Goal: Task Accomplishment & Management: Manage account settings

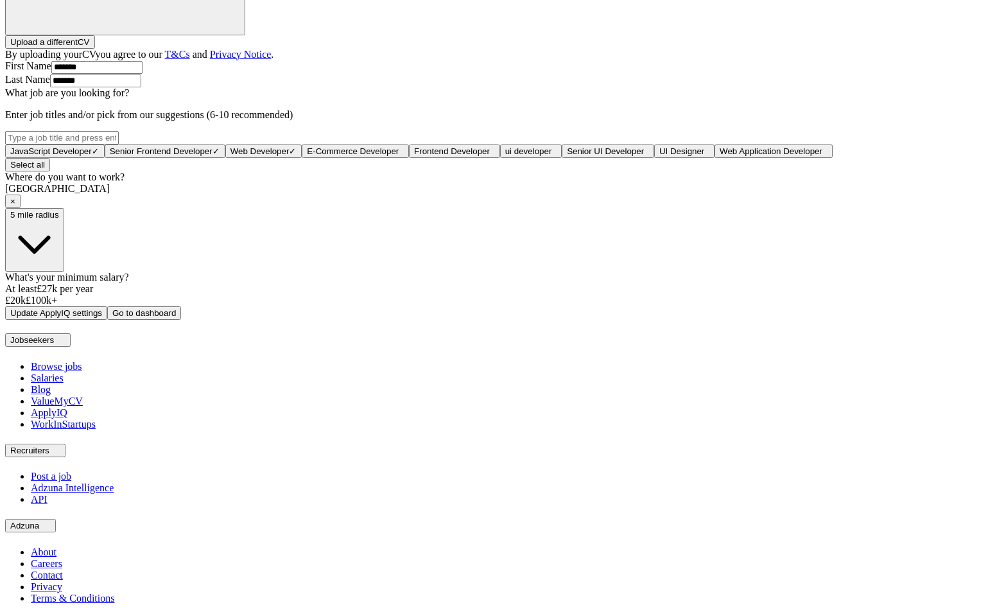
scroll to position [606, 0]
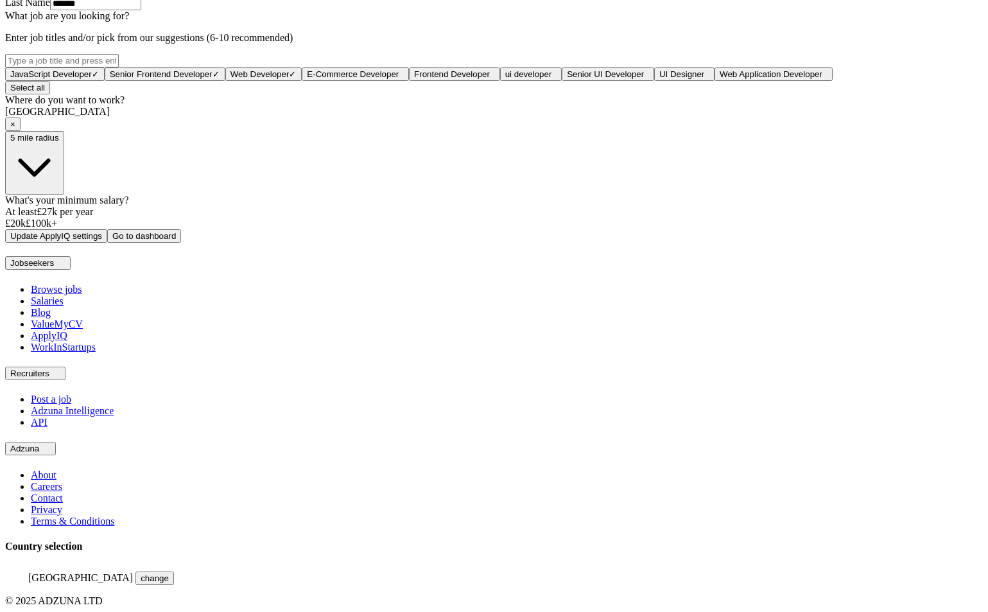
click at [15, 129] on span "×" at bounding box center [12, 124] width 5 height 10
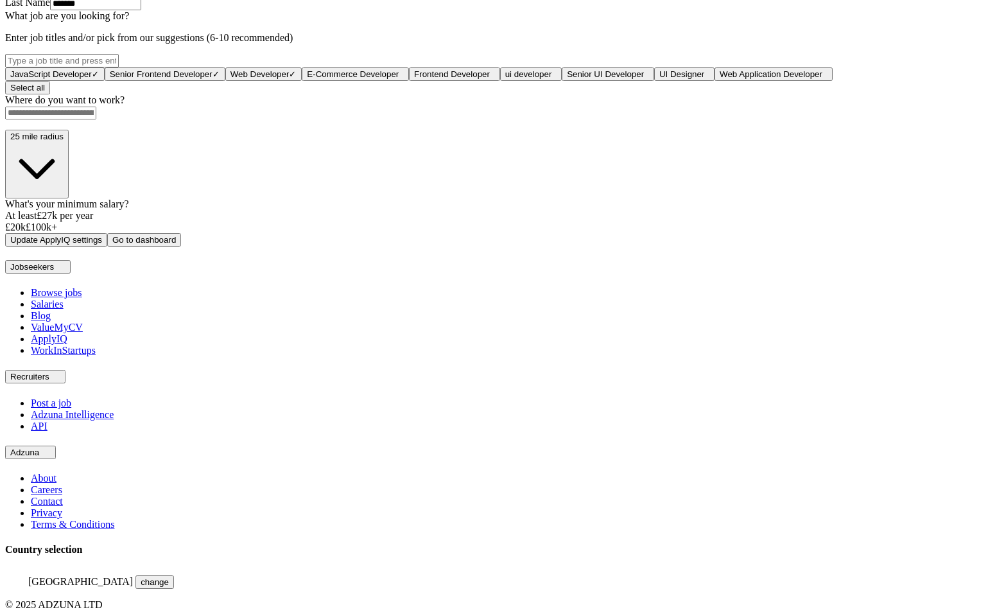
scroll to position [596, 0]
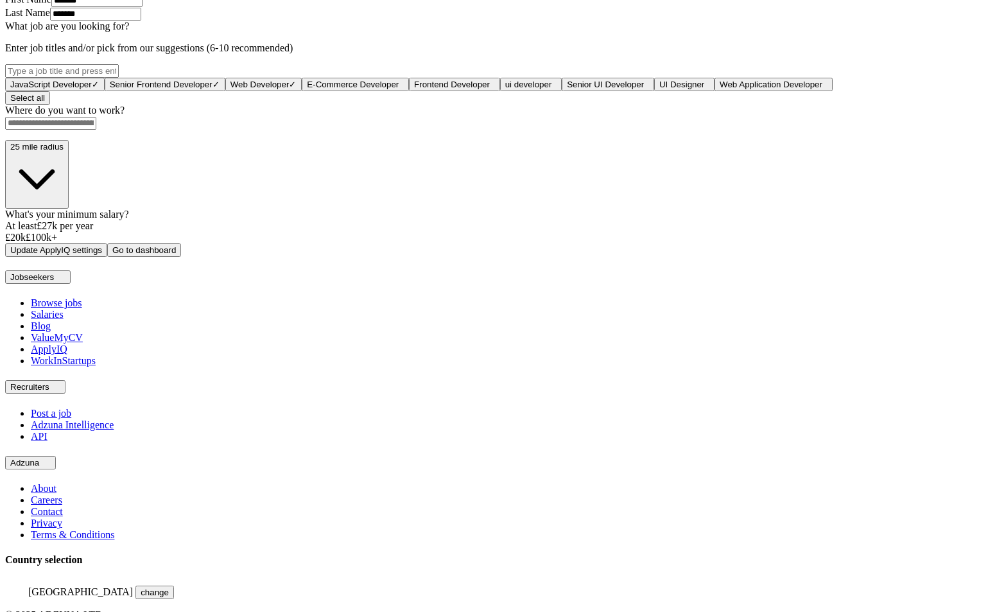
click at [64, 152] on span "25 mile radius" at bounding box center [36, 147] width 53 height 10
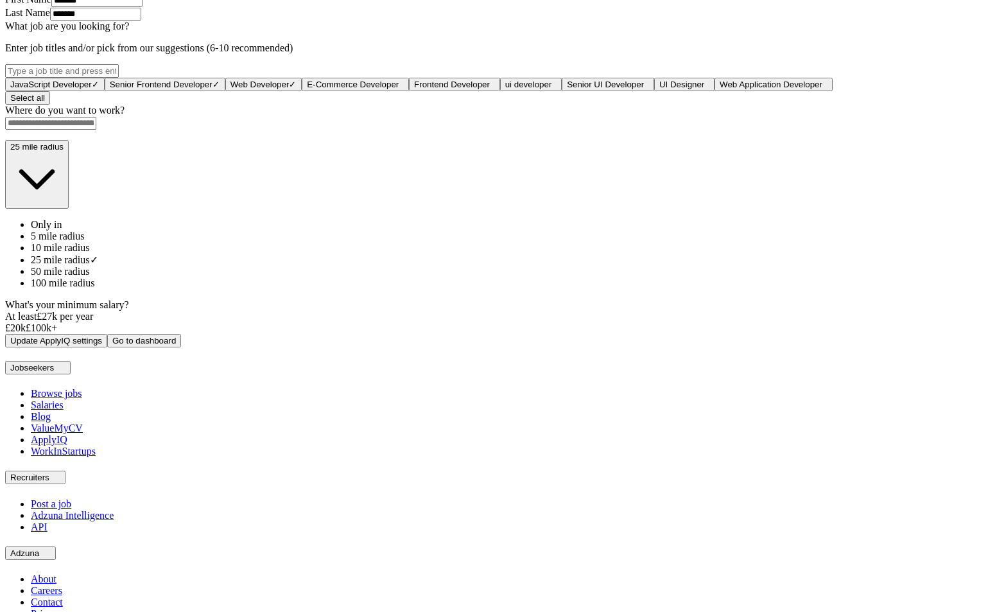
click at [85, 241] on span "5 mile radius" at bounding box center [58, 235] width 54 height 11
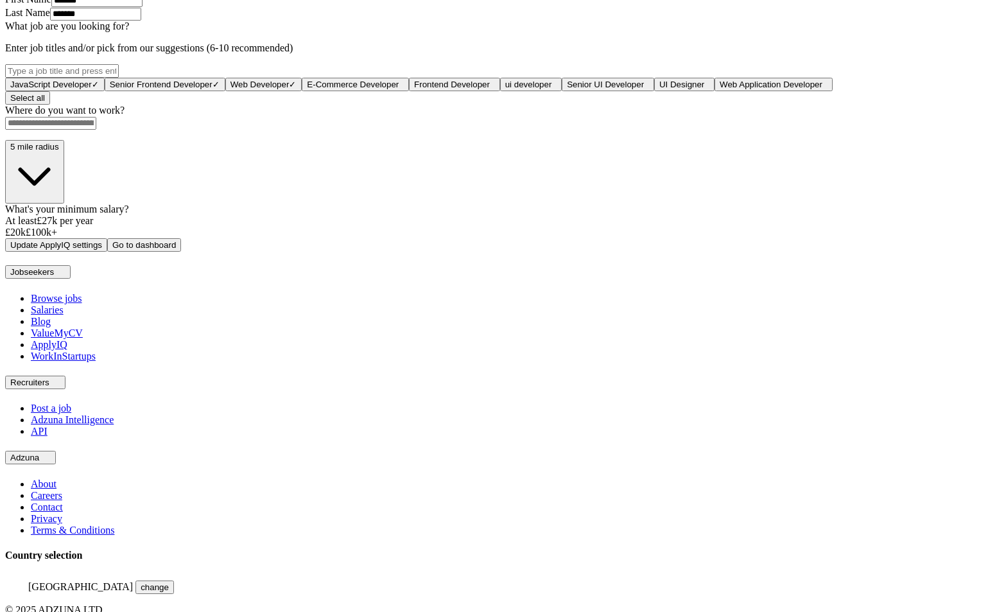
click at [96, 130] on input at bounding box center [50, 123] width 91 height 13
click at [5, 238] on button "Update ApplyIQ settings" at bounding box center [56, 244] width 102 height 13
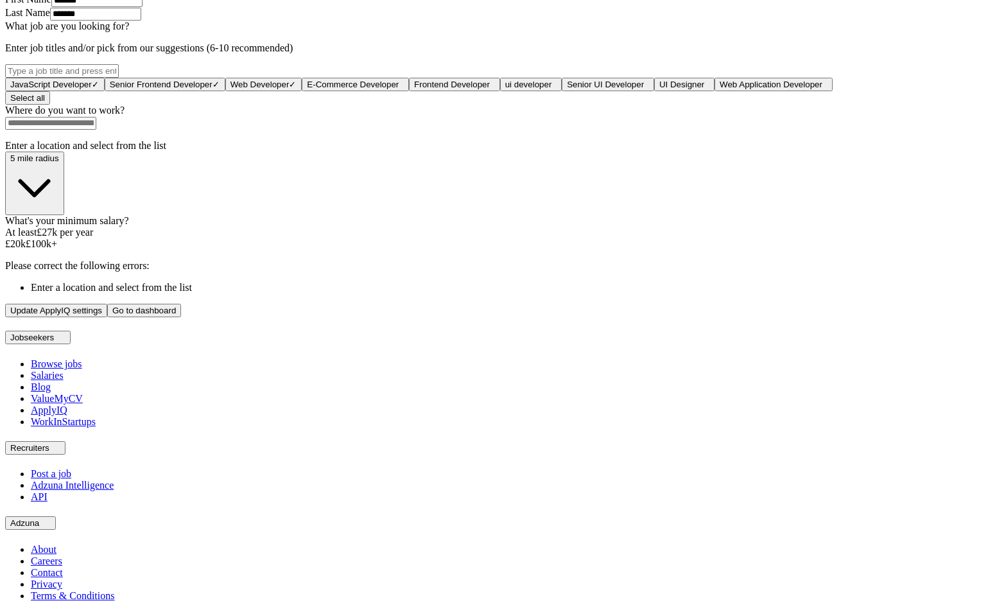
click at [96, 130] on input at bounding box center [50, 123] width 91 height 13
type input "****"
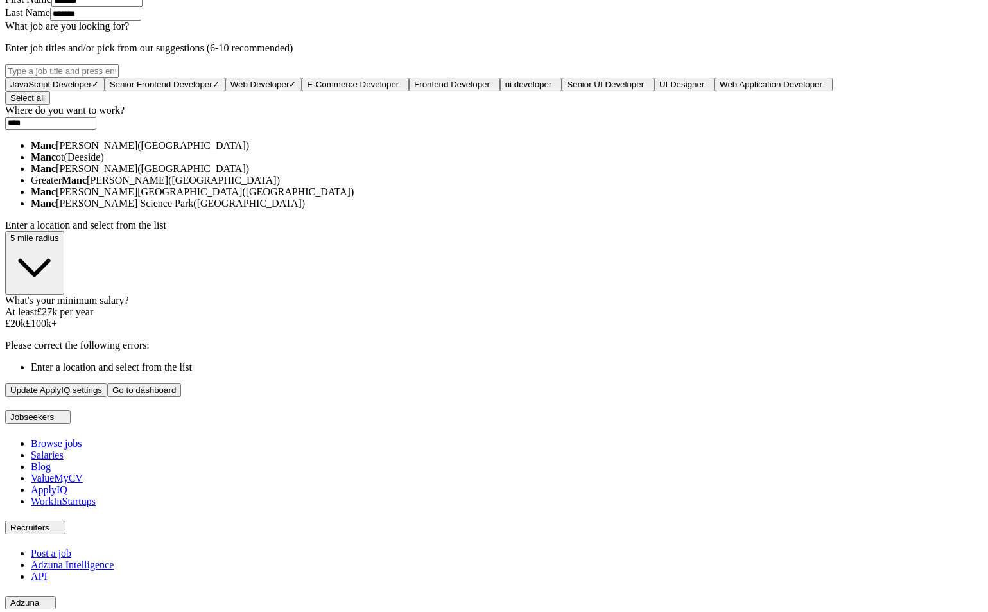
click at [400, 152] on li "Manc [PERSON_NAME] ([GEOGRAPHIC_DATA])" at bounding box center [507, 146] width 952 height 12
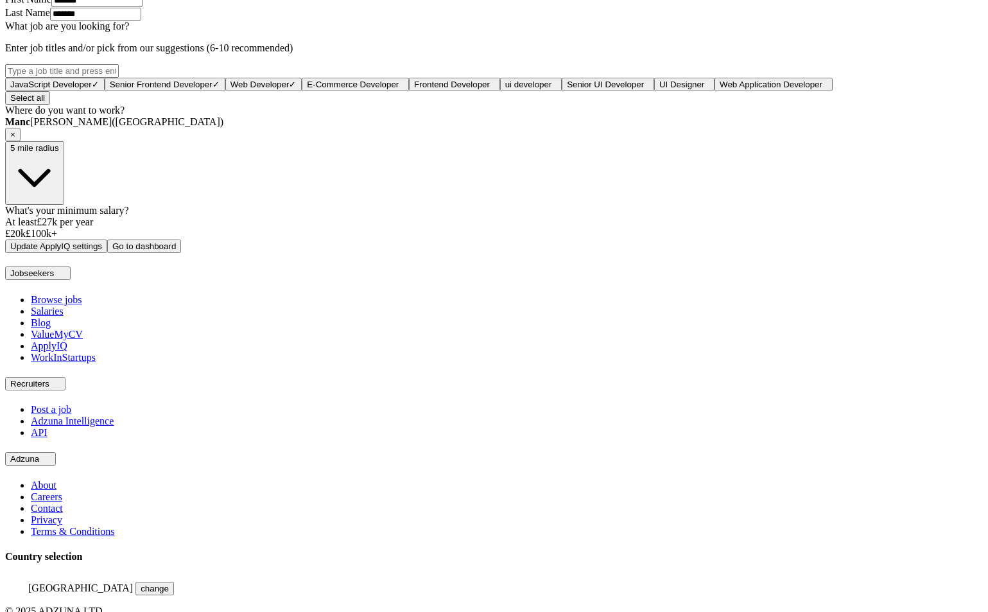
click at [107, 253] on button "Update ApplyIQ settings" at bounding box center [56, 245] width 102 height 13
